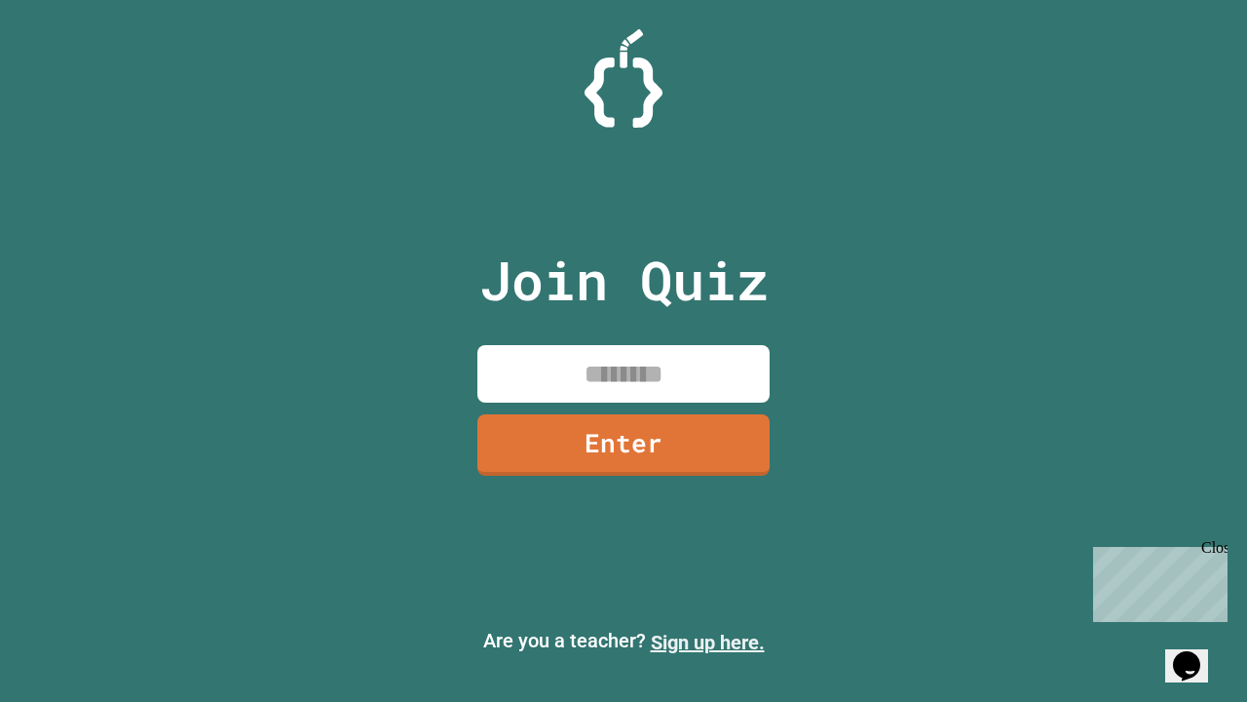
click at [708, 642] on link "Sign up here." at bounding box center [708, 642] width 114 height 23
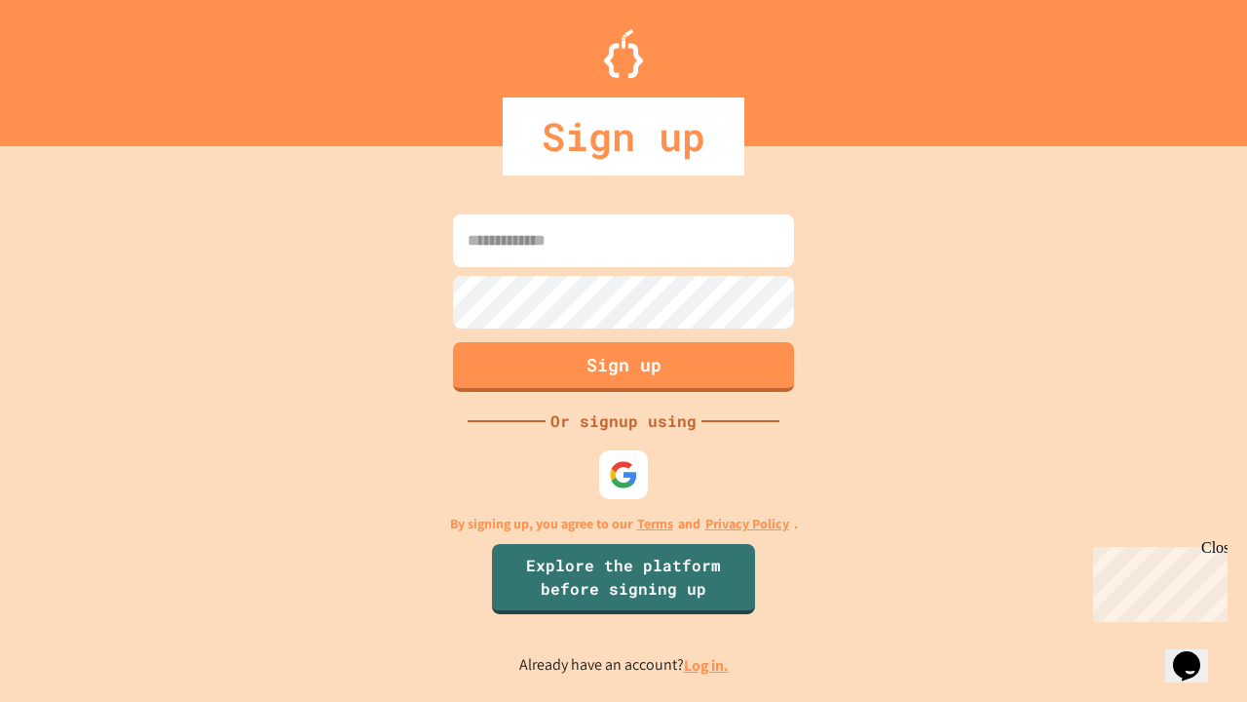
click at [708, 665] on link "Log in." at bounding box center [706, 665] width 45 height 20
